Goal: Transaction & Acquisition: Purchase product/service

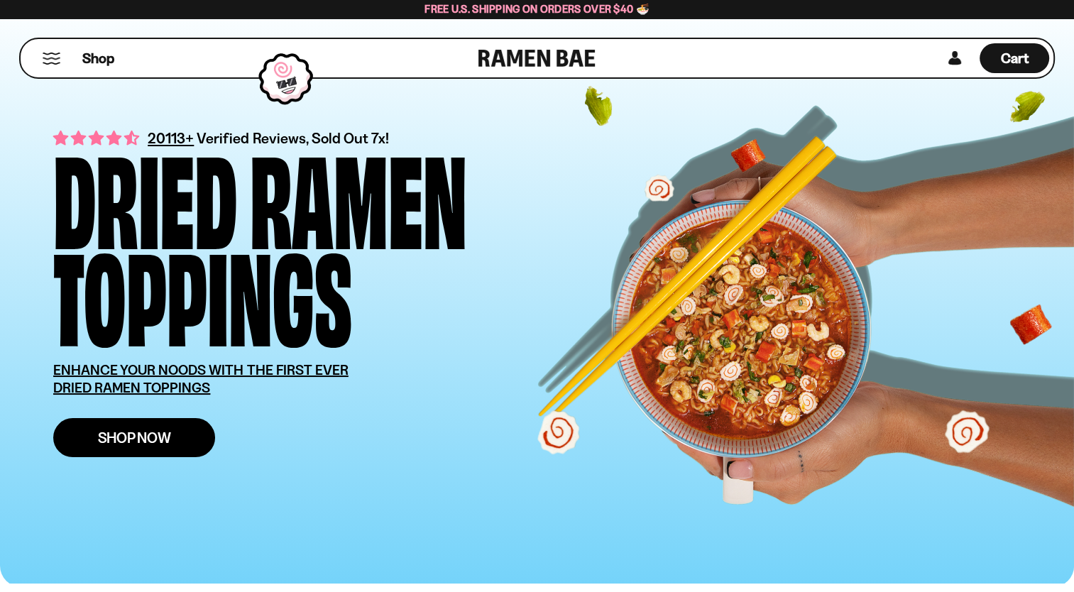
click at [142, 430] on span "Shop Now" at bounding box center [134, 437] width 73 height 15
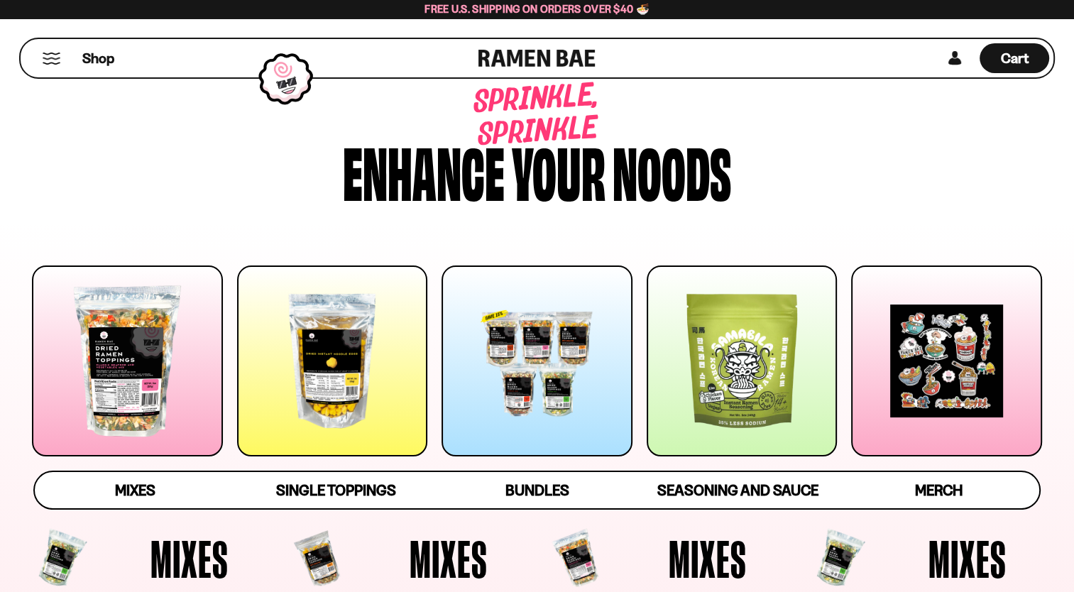
click at [730, 389] on div at bounding box center [741, 360] width 191 height 191
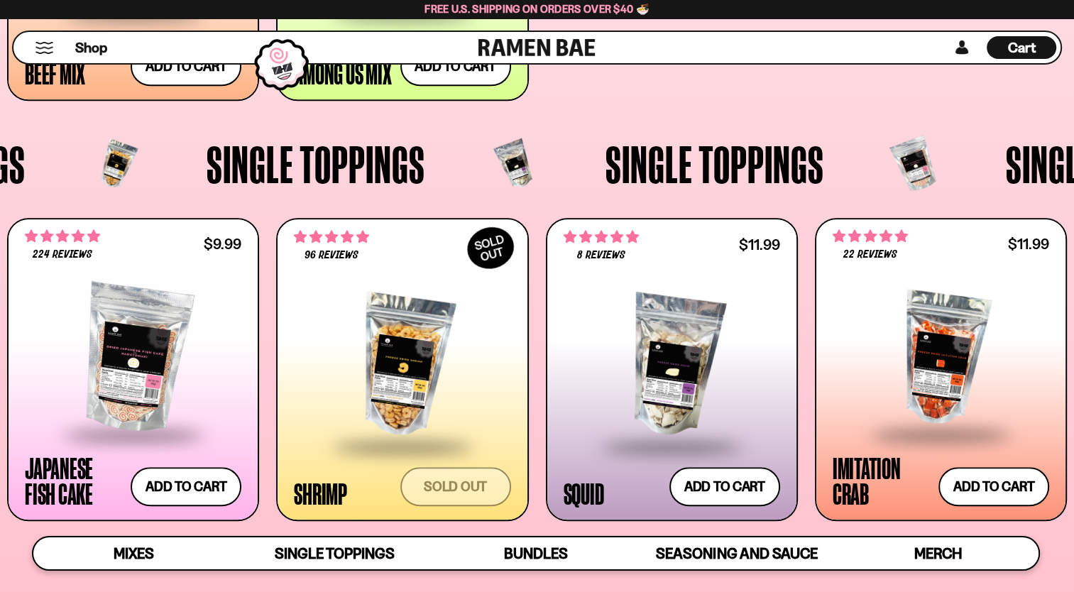
scroll to position [977, 0]
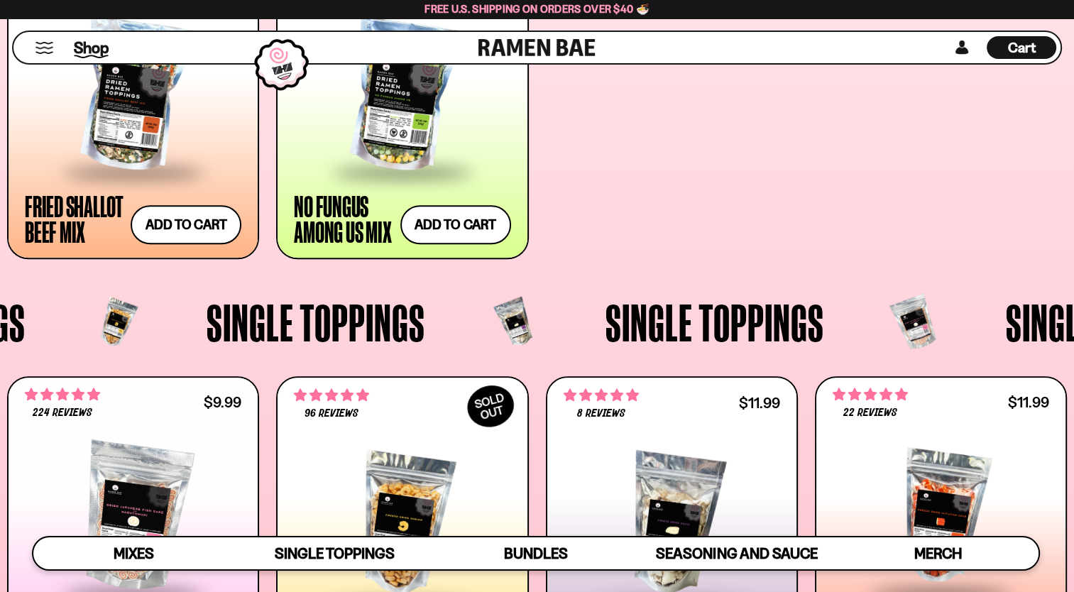
click at [83, 53] on span "Shop" at bounding box center [91, 47] width 35 height 21
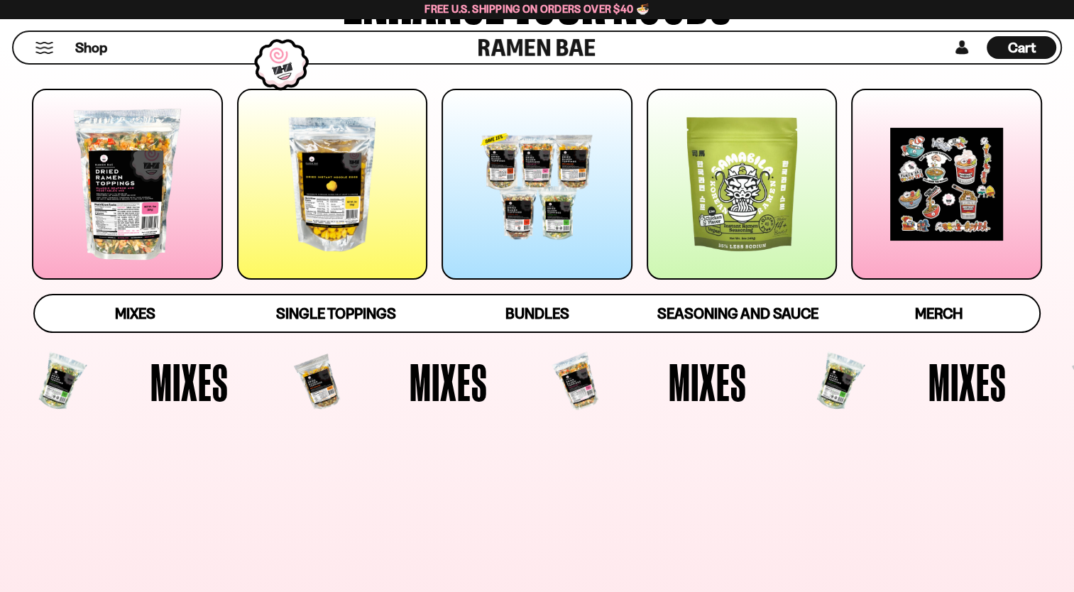
scroll to position [213, 0]
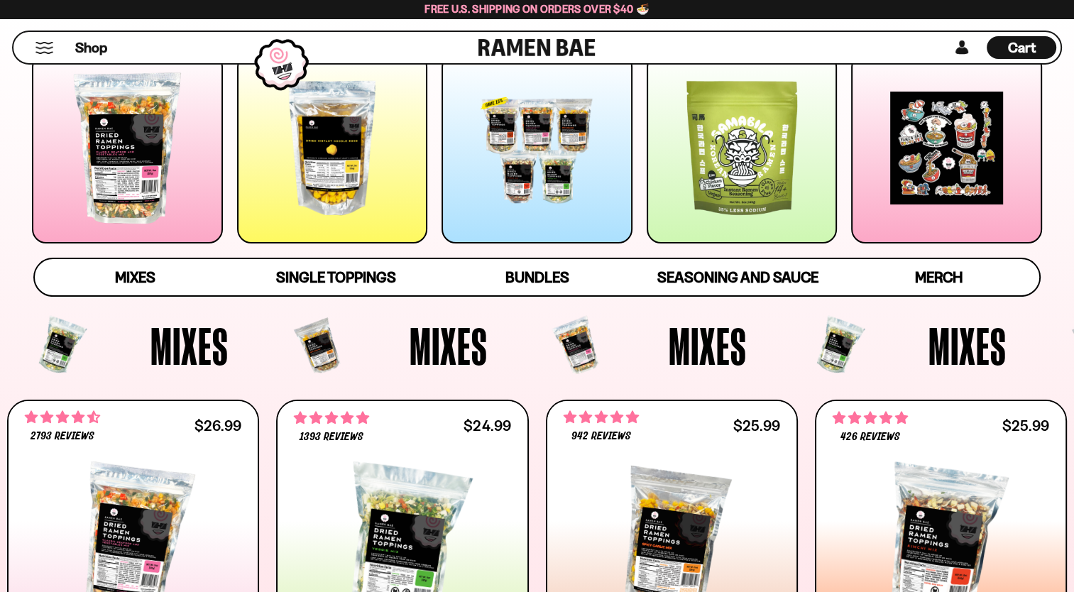
click at [125, 204] on div at bounding box center [127, 148] width 191 height 191
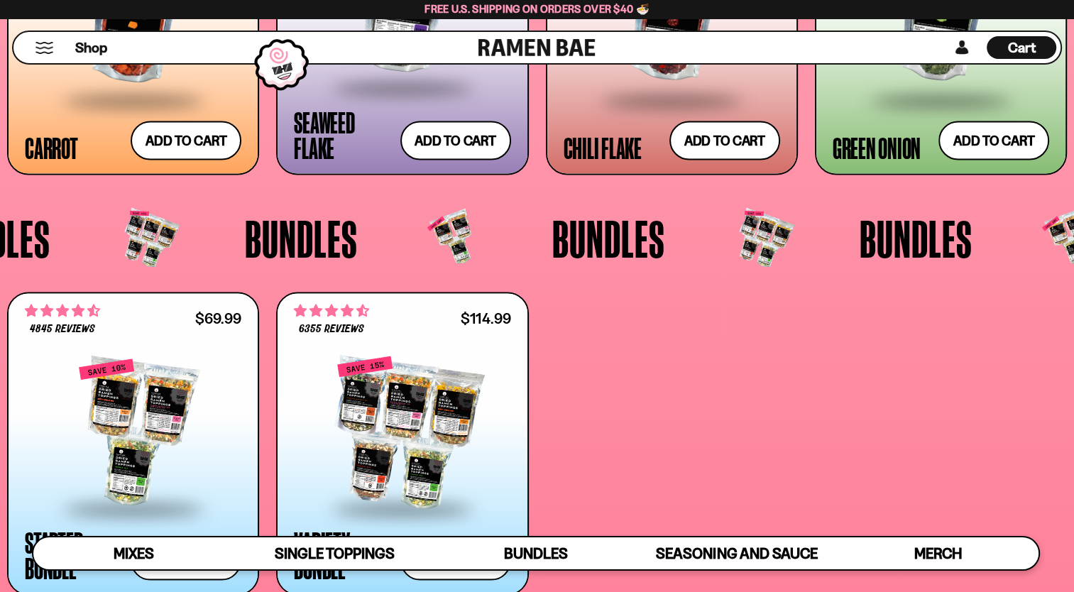
scroll to position [2797, 0]
